Goal: Task Accomplishment & Management: Manage account settings

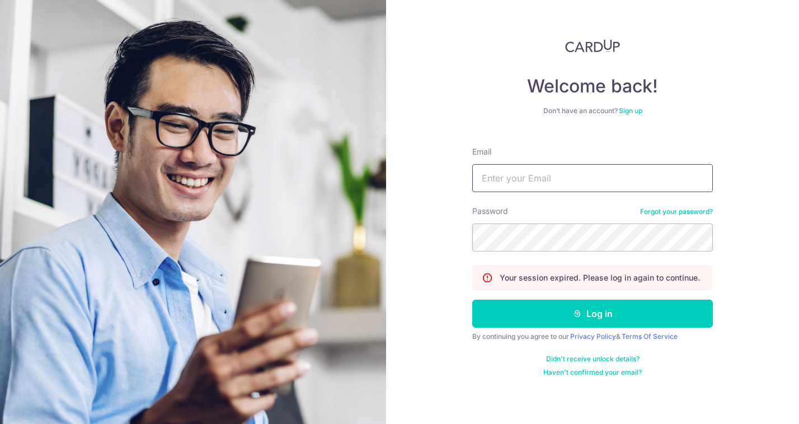
click at [546, 177] on input "Email" at bounding box center [593, 178] width 241 height 28
type input "冲"
type input "c"
type input "[EMAIL_ADDRESS][DOMAIN_NAME]"
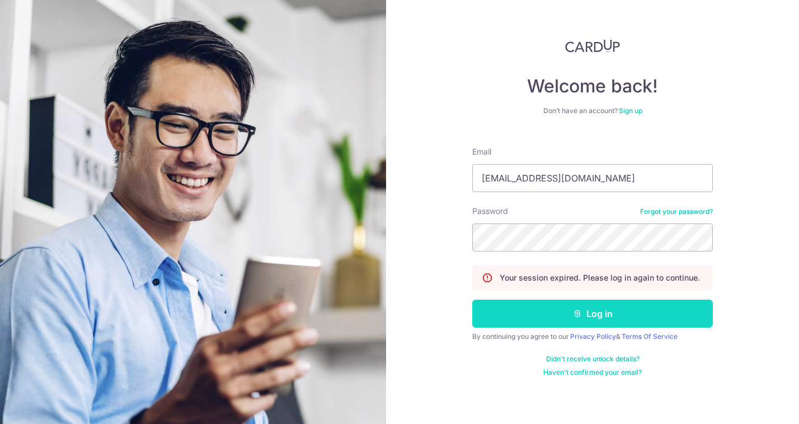
click at [535, 318] on button "Log in" at bounding box center [593, 314] width 241 height 28
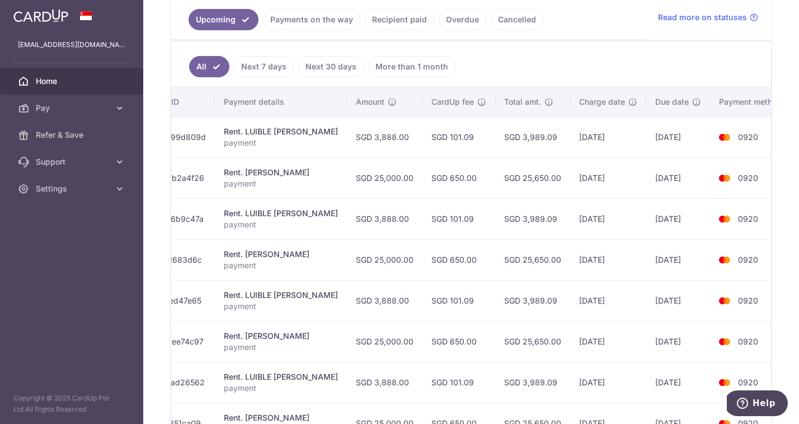
scroll to position [0, 201]
